Goal: Information Seeking & Learning: Learn about a topic

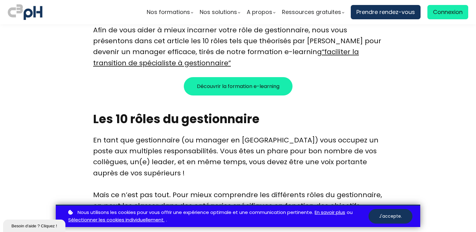
scroll to position [515, 0]
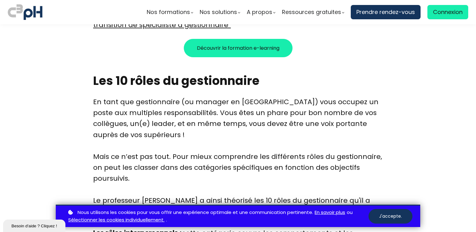
scroll to position [552, 0]
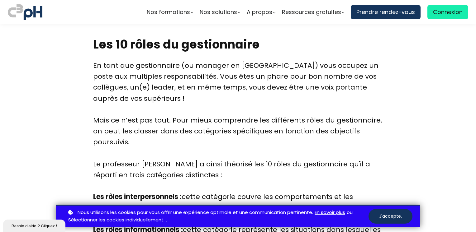
scroll to position [589, 0]
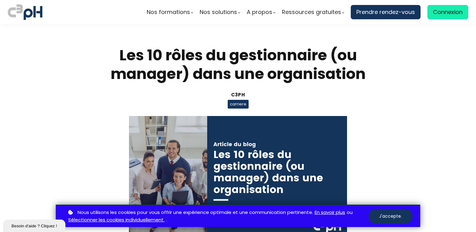
scroll to position [589, 0]
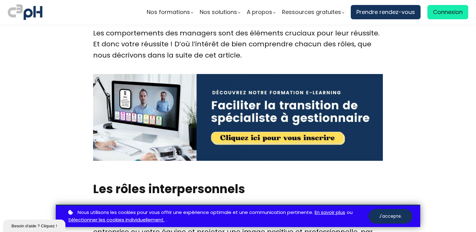
scroll to position [851, 0]
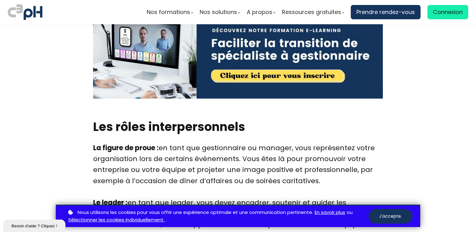
scroll to position [913, 0]
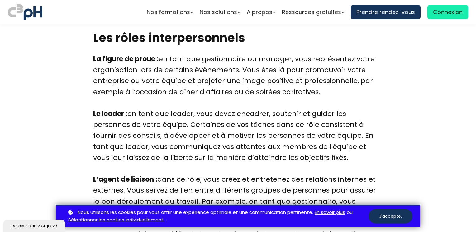
scroll to position [1013, 0]
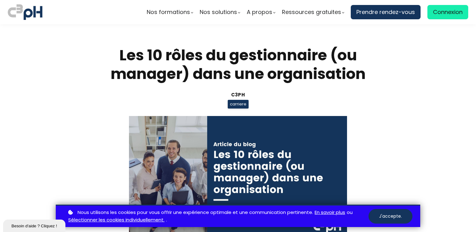
scroll to position [1013, 0]
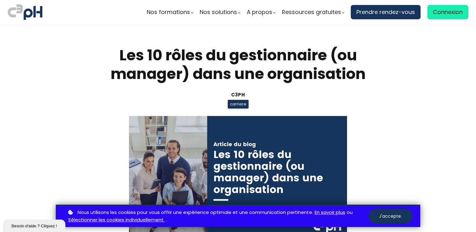
scroll to position [1013, 0]
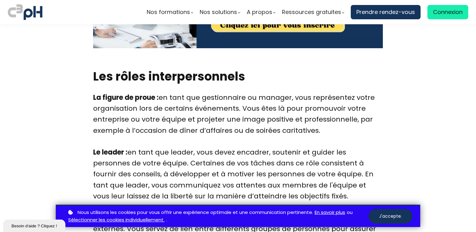
scroll to position [951, 0]
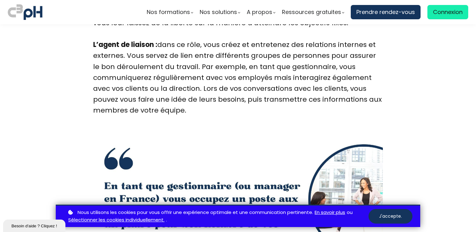
scroll to position [1138, 0]
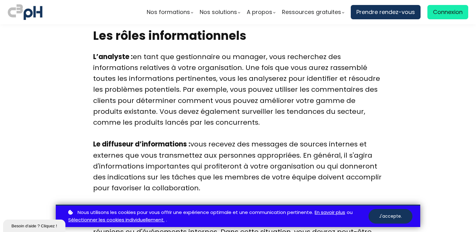
scroll to position [1424, 0]
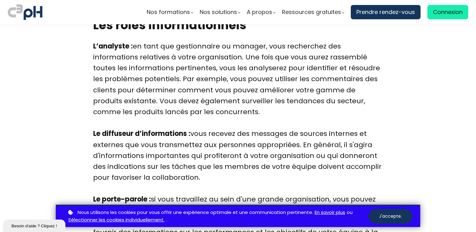
scroll to position [1437, 0]
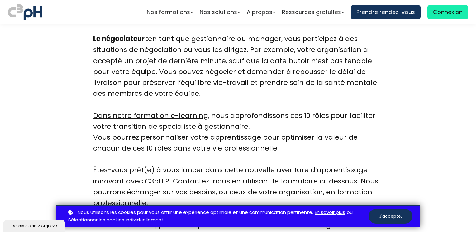
scroll to position [1948, 0]
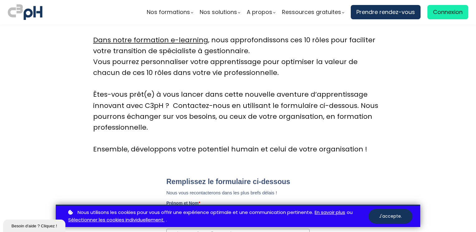
scroll to position [2035, 0]
